Goal: Task Accomplishment & Management: Manage account settings

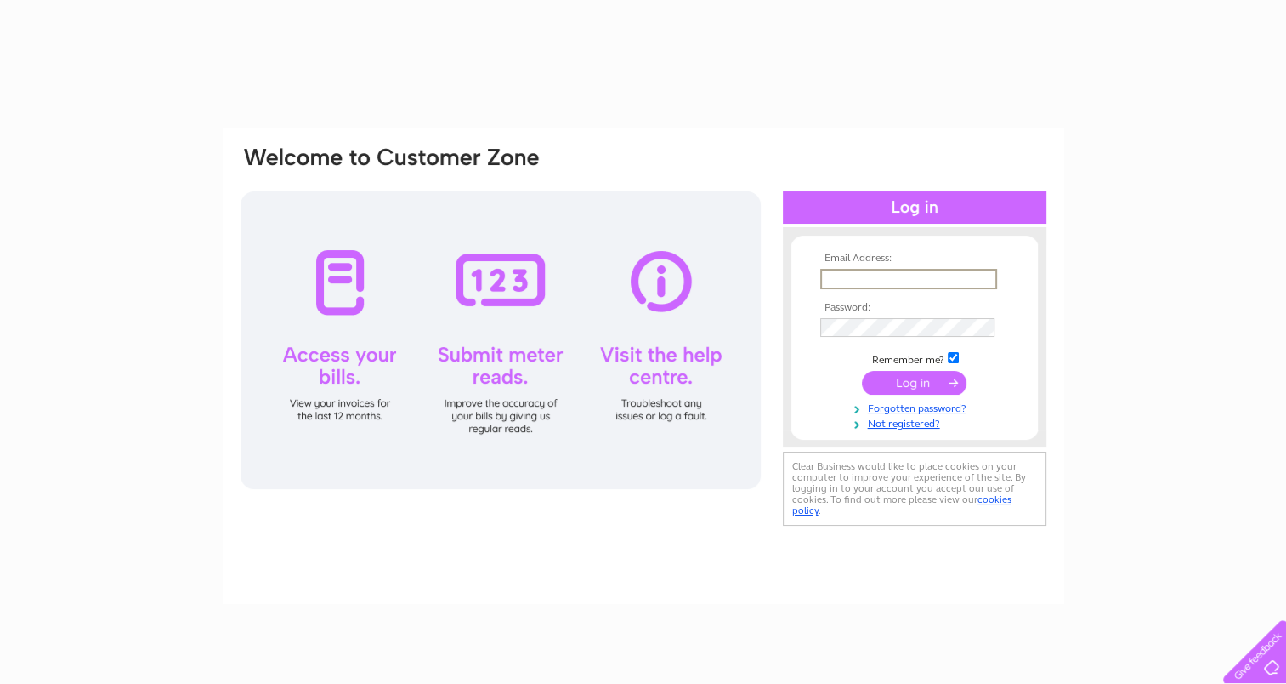
click at [845, 280] on input "text" at bounding box center [909, 279] width 177 height 20
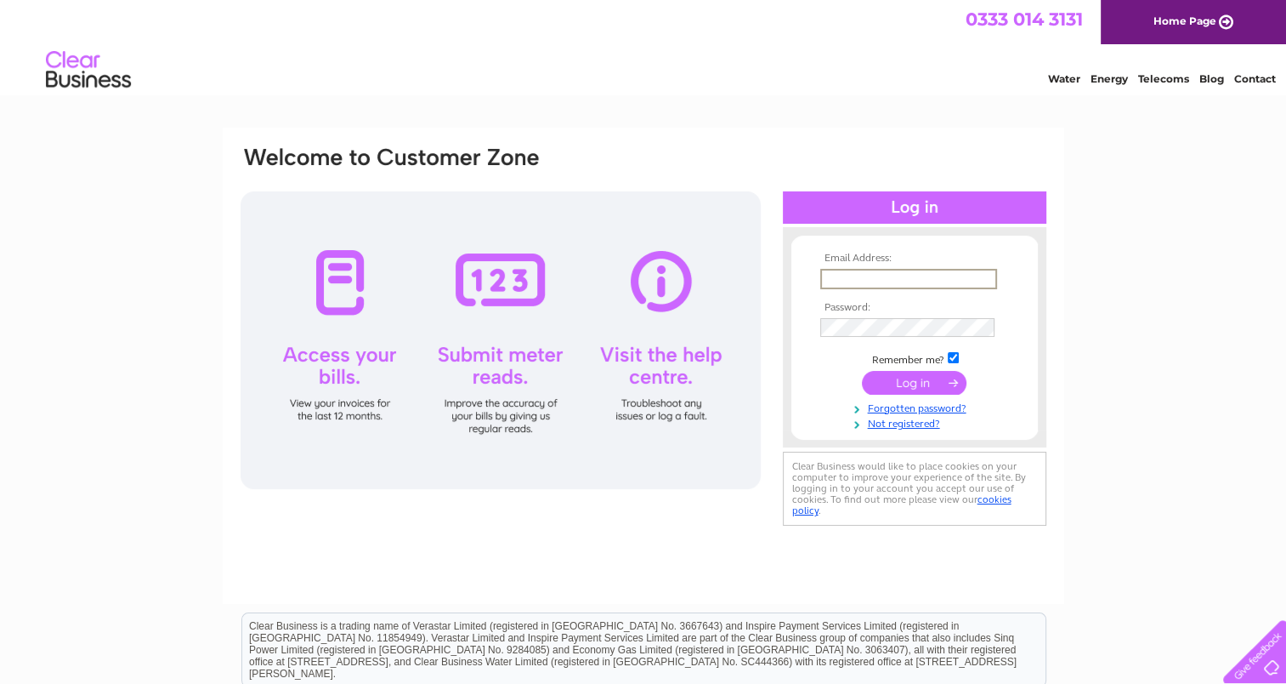
type input "[EMAIL_ADDRESS][DOMAIN_NAME]"
click at [862, 370] on input "submit" at bounding box center [914, 382] width 105 height 24
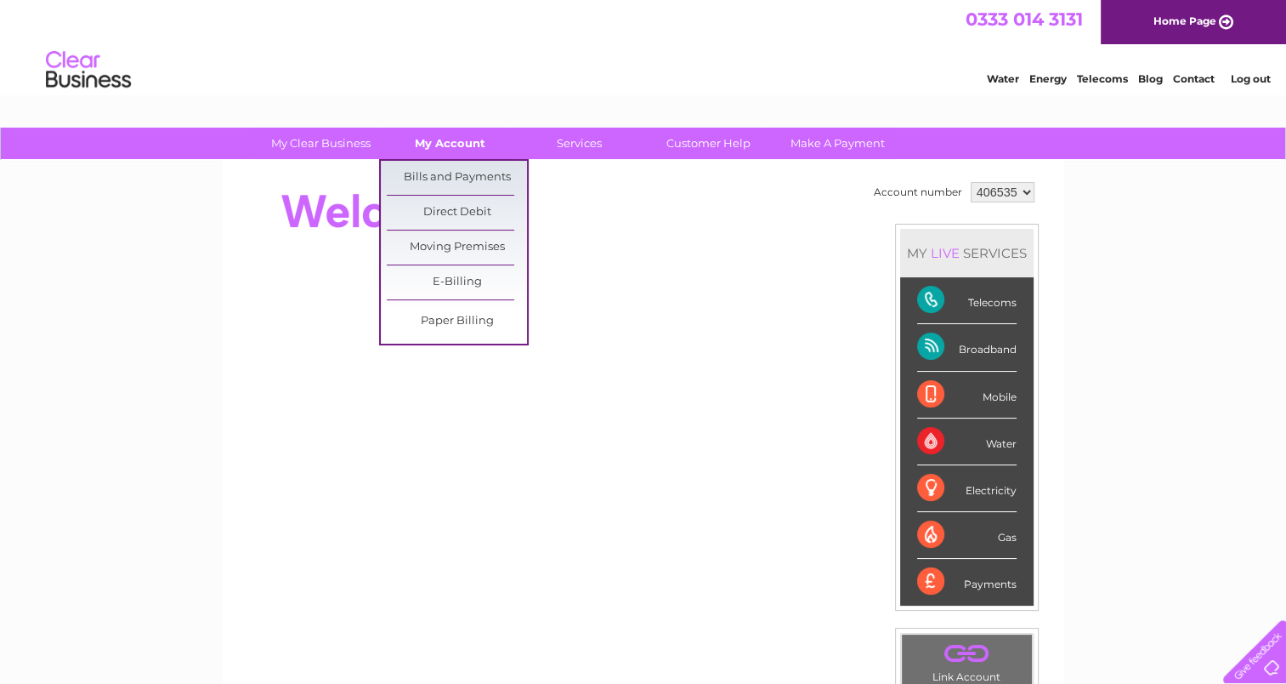
click at [464, 149] on link "My Account" at bounding box center [450, 143] width 140 height 31
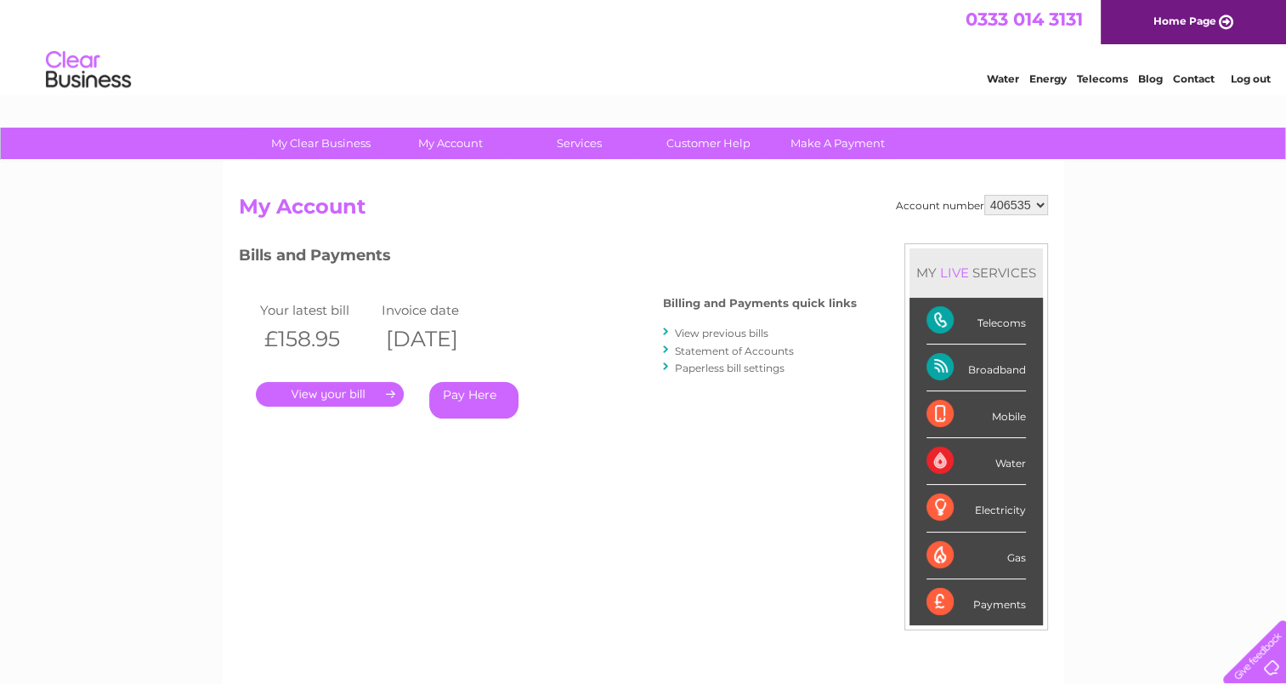
click at [393, 391] on link "." at bounding box center [330, 394] width 148 height 25
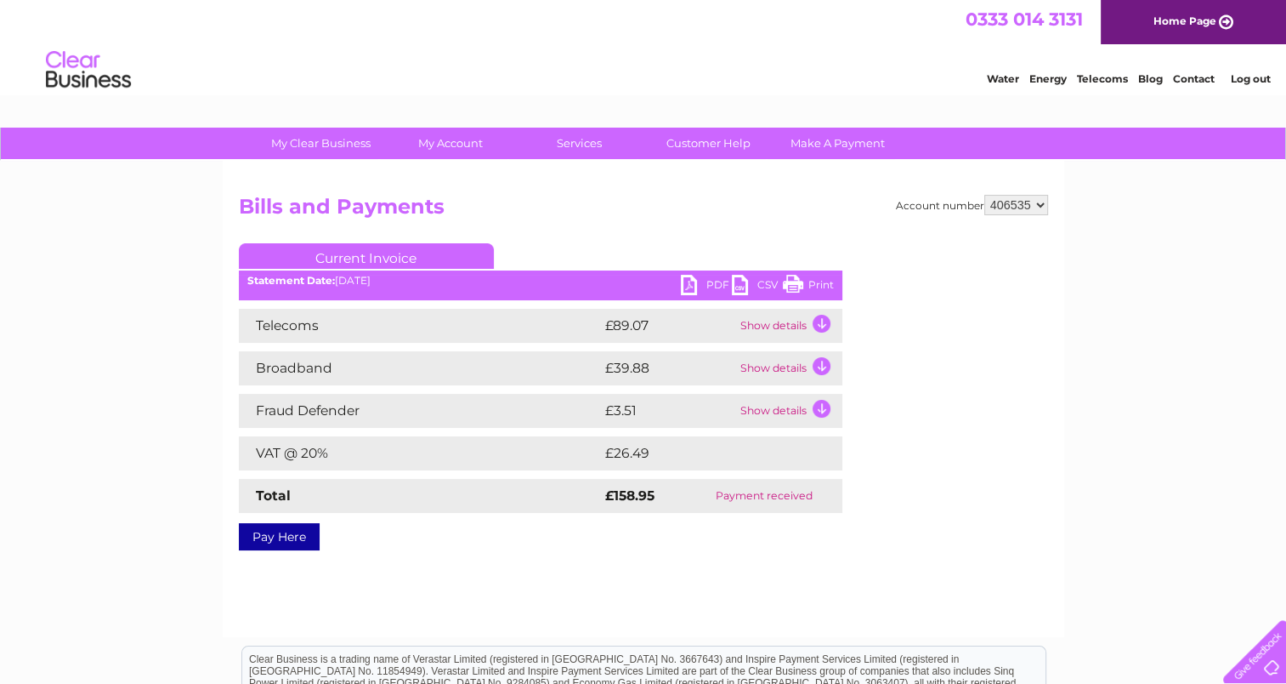
click at [681, 289] on link "PDF" at bounding box center [706, 287] width 51 height 25
drag, startPoint x: 1194, startPoint y: 0, endPoint x: 1262, endPoint y: 218, distance: 228.0
click at [1262, 218] on div "My Clear Business Login Details My Details My Preferences Link Account My Accou…" at bounding box center [643, 528] width 1286 height 800
